Goal: Task Accomplishment & Management: Use online tool/utility

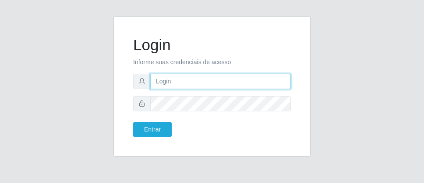
click at [193, 84] on input "text" at bounding box center [220, 81] width 141 height 15
type input "[PERSON_NAME]"
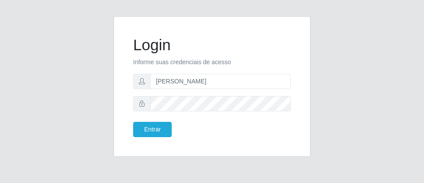
click at [202, 115] on form "Login Informe suas credenciais de acesso [PERSON_NAME] Entrar" at bounding box center [212, 87] width 158 height 102
click at [139, 134] on button "Entrar" at bounding box center [152, 129] width 39 height 15
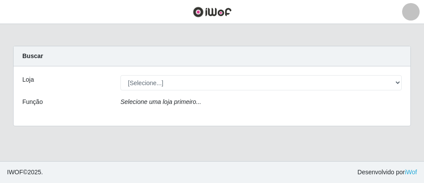
drag, startPoint x: 401, startPoint y: 75, endPoint x: 401, endPoint y: 164, distance: 88.9
click at [401, 163] on div "Perfil Alterar Senha Sair Dashboard Configurações Gerais Lojas Sair Carregando.…" at bounding box center [212, 91] width 424 height 183
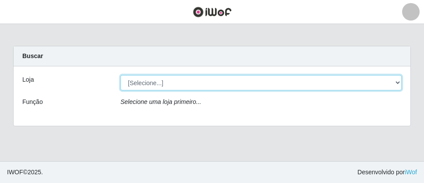
click at [398, 84] on select "[Selecione...] Divino Fogão - [GEOGRAPHIC_DATA]" at bounding box center [260, 82] width 281 height 15
select select "499"
click at [120, 75] on select "[Selecione...] Divino Fogão - [GEOGRAPHIC_DATA]" at bounding box center [260, 82] width 281 height 15
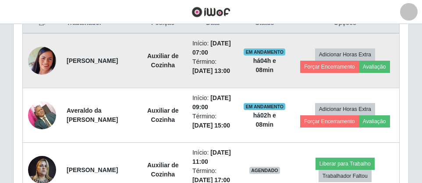
scroll to position [481, 0]
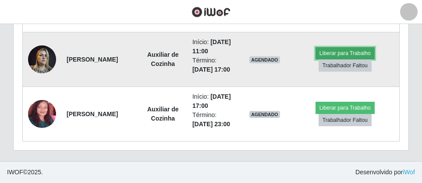
click at [330, 60] on button "Liberar para Trabalho" at bounding box center [344, 53] width 59 height 12
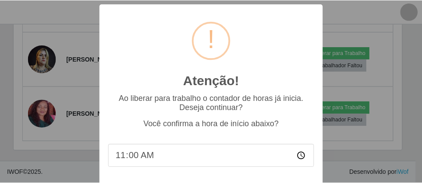
scroll to position [45, 0]
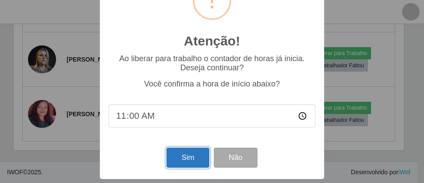
click at [190, 154] on button "Sim" at bounding box center [187, 158] width 42 height 21
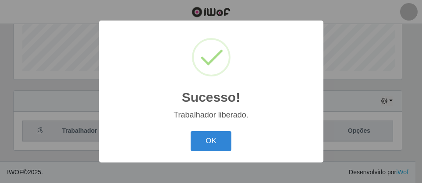
scroll to position [182, 390]
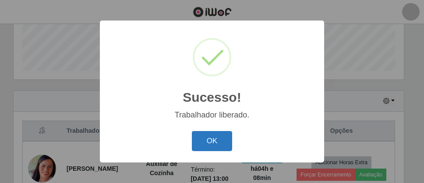
click at [210, 136] on button "OK" at bounding box center [212, 141] width 41 height 21
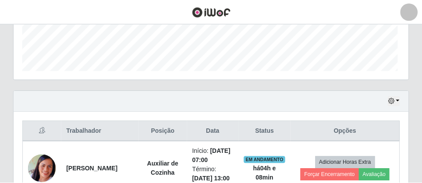
scroll to position [182, 394]
